Goal: Learn about a topic: Learn about a topic

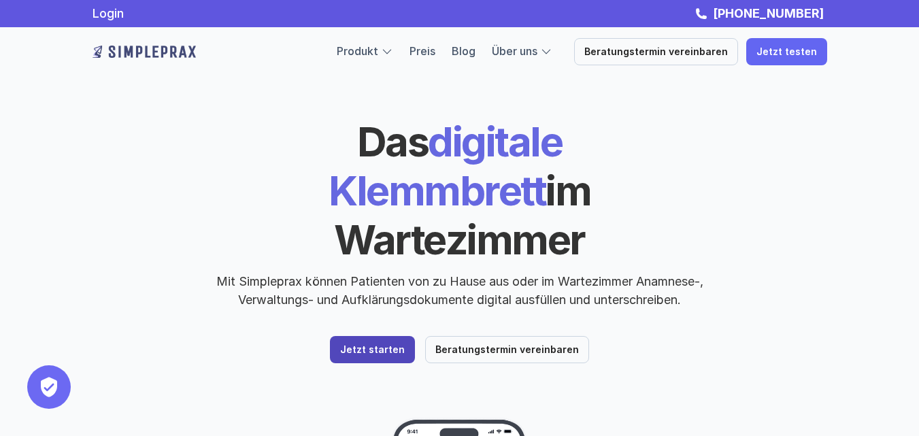
click at [372, 344] on p "Jetzt starten" at bounding box center [372, 350] width 65 height 12
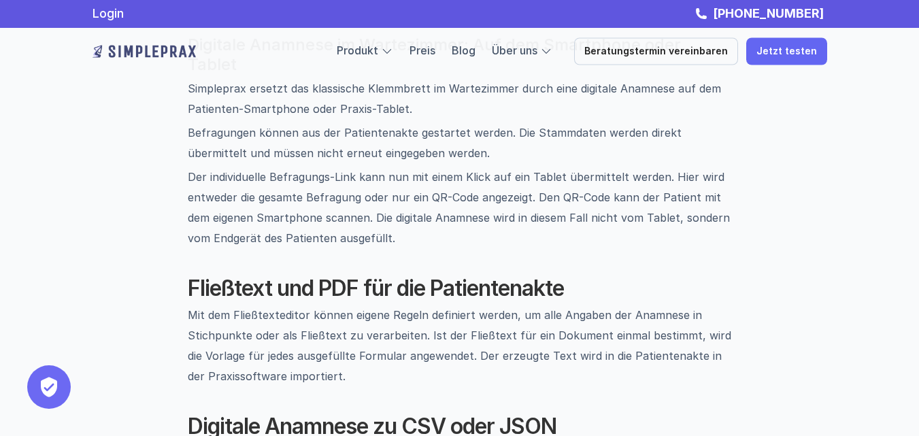
scroll to position [1429, 0]
